Goal: Task Accomplishment & Management: Use online tool/utility

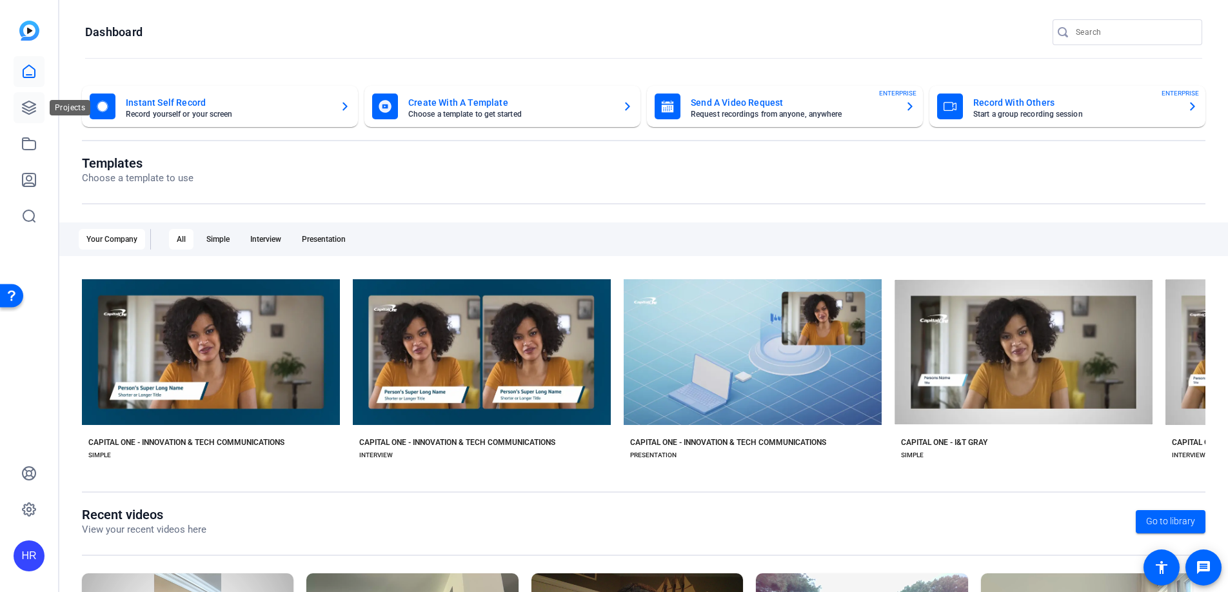
click at [30, 107] on icon at bounding box center [28, 107] width 15 height 15
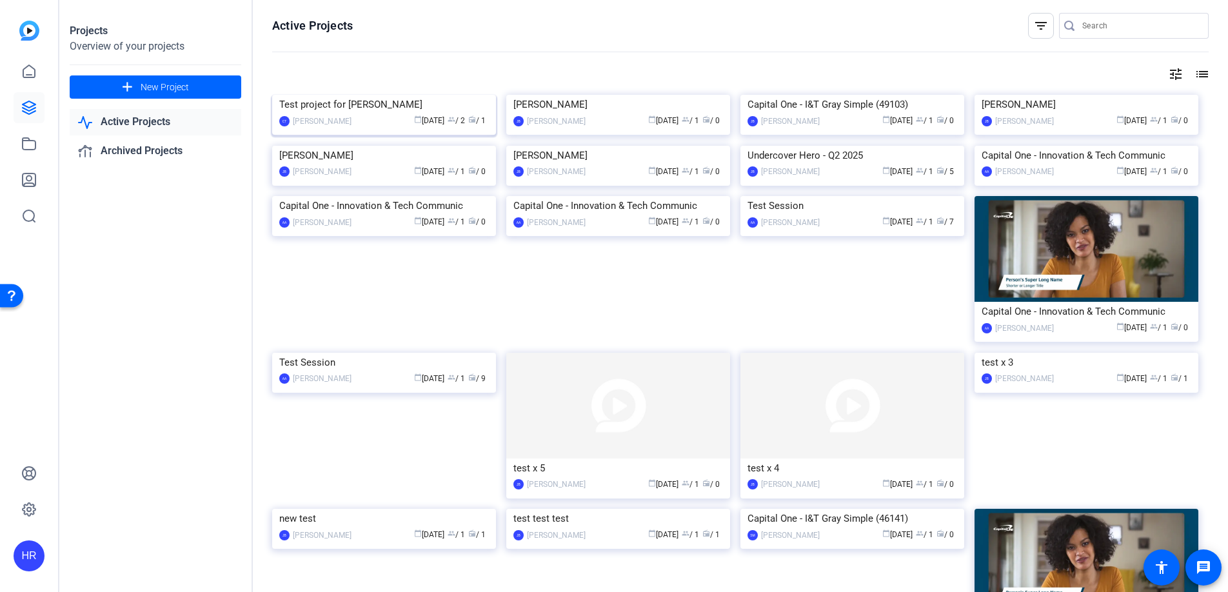
click at [373, 95] on img at bounding box center [384, 95] width 224 height 0
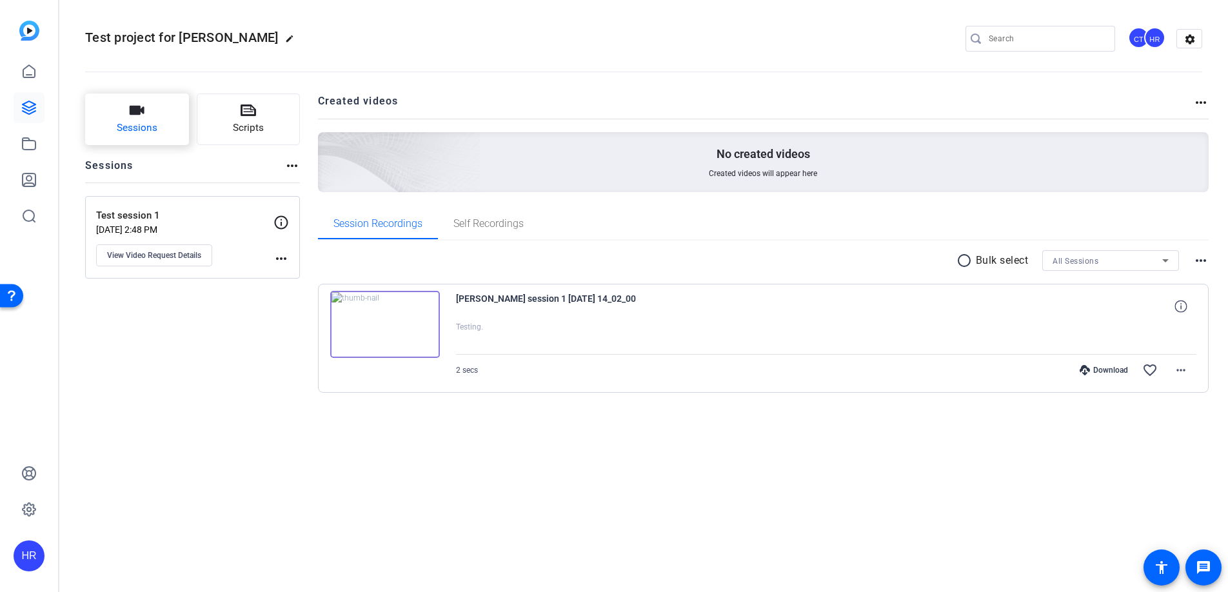
click at [139, 119] on button "Sessions" at bounding box center [137, 120] width 104 height 52
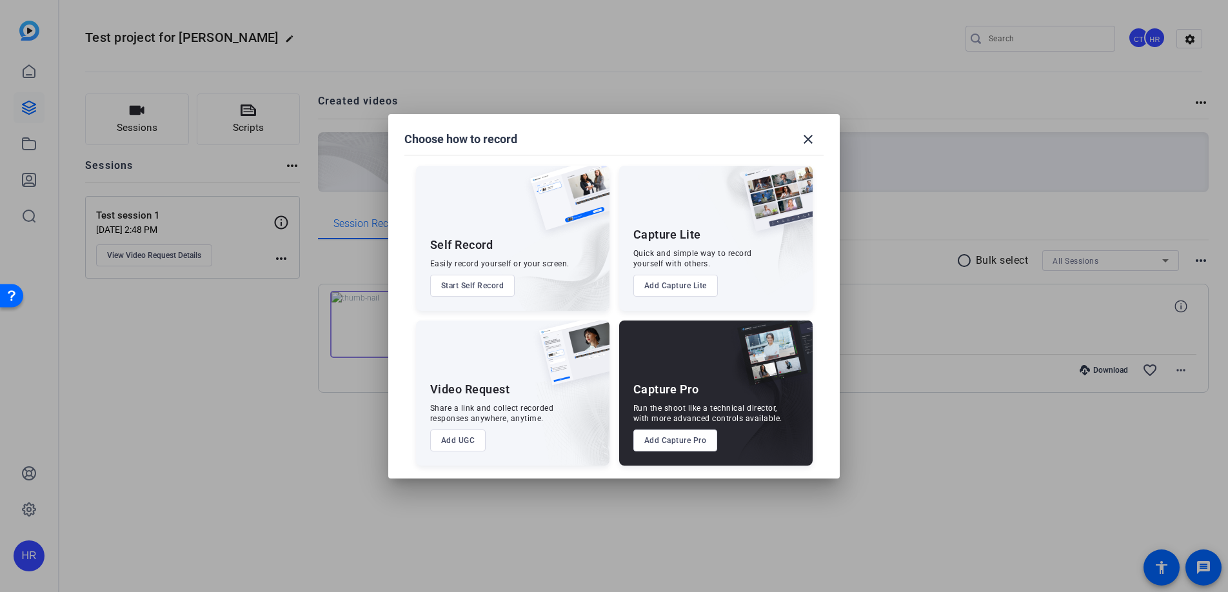
click at [461, 446] on button "Add UGC" at bounding box center [458, 441] width 56 height 22
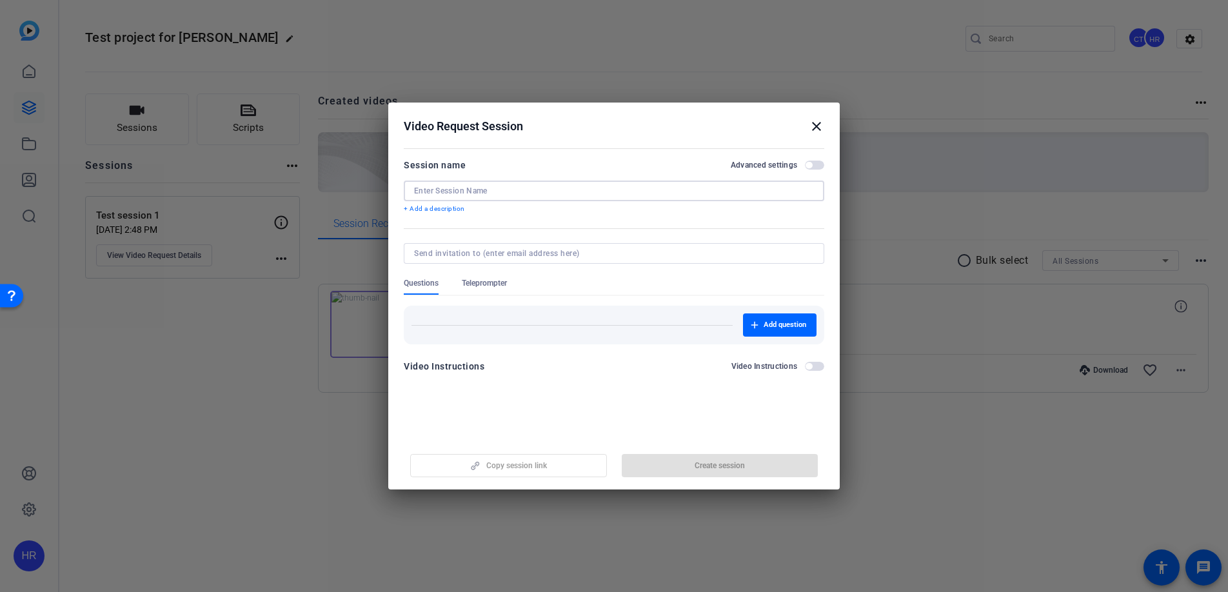
click at [463, 190] on input at bounding box center [614, 191] width 400 height 10
click at [763, 323] on button "Add question" at bounding box center [780, 325] width 74 height 23
